Goal: Transaction & Acquisition: Purchase product/service

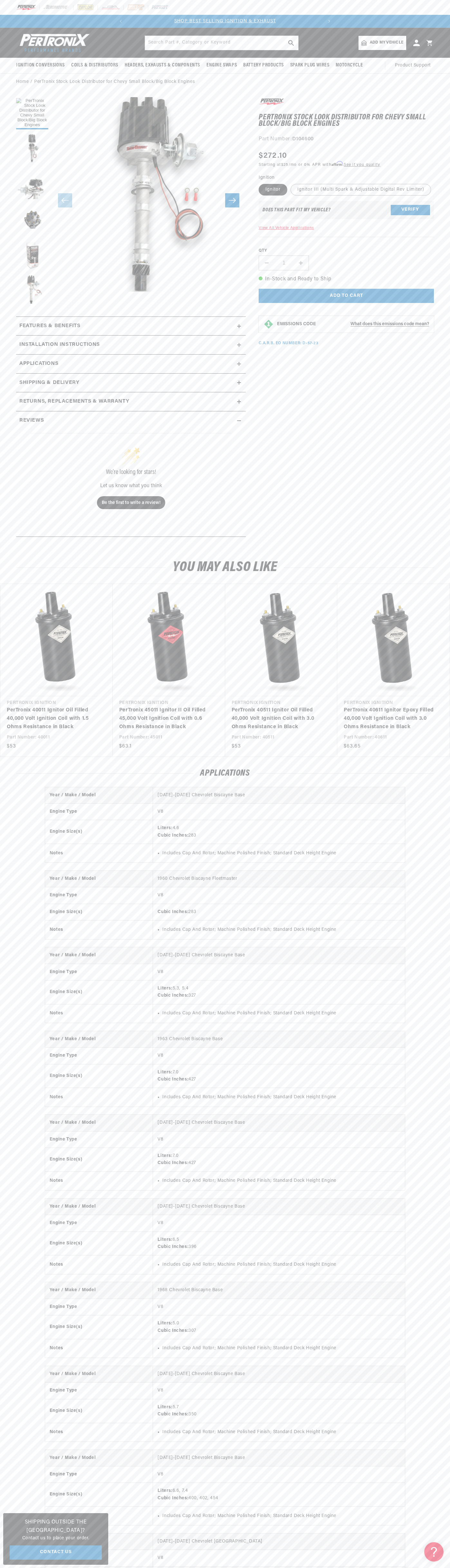
click at [190, 19] on link "SHOP BEST SELLING IGNITION & EXHAUST" at bounding box center [225, 21] width 102 height 5
click at [316, 1567] on html "Skip to content Your cart Your cart is empty Get the right parts the first time…" at bounding box center [225, 784] width 450 height 1568
